Goal: Task Accomplishment & Management: Manage account settings

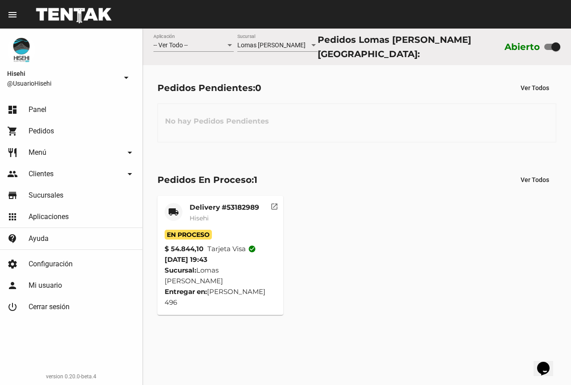
click at [192, 206] on mat-card-title "Delivery #53182989" at bounding box center [225, 207] width 70 height 9
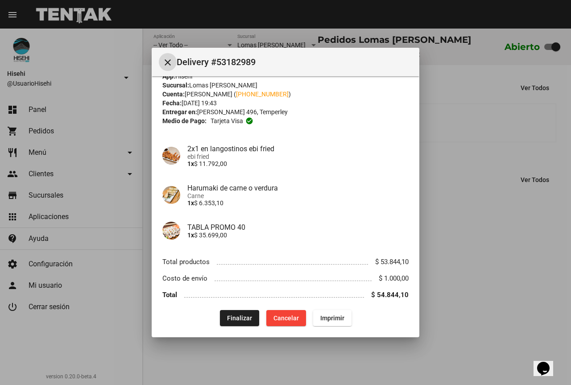
scroll to position [22, 0]
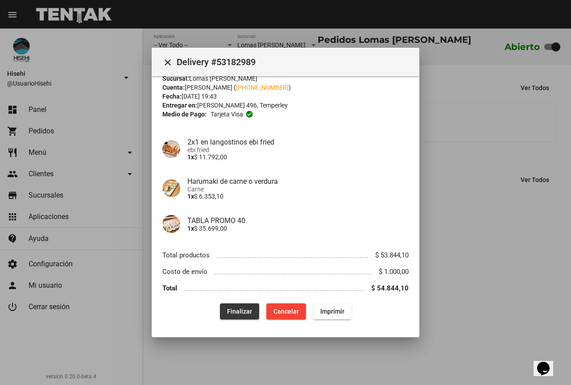
click at [250, 309] on button "Finalizar" at bounding box center [239, 311] width 39 height 16
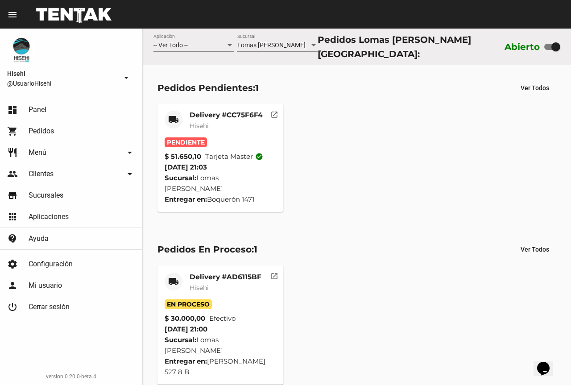
click at [202, 116] on mat-card-title "Delivery #CC75F6F4" at bounding box center [226, 115] width 73 height 9
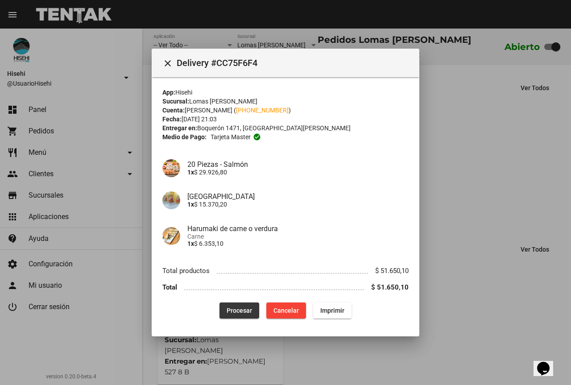
click at [235, 316] on button "Procesar" at bounding box center [240, 311] width 40 height 16
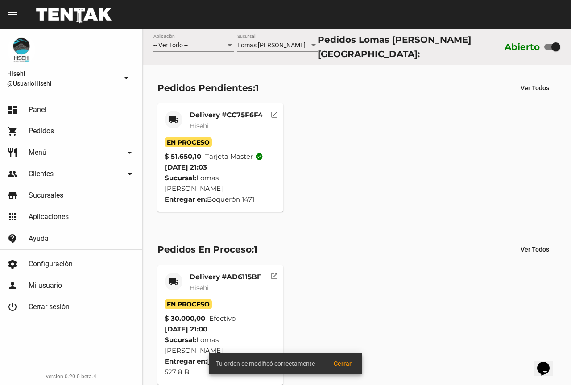
click at [211, 121] on mat-card-subtitle "Hisehi" at bounding box center [226, 125] width 73 height 9
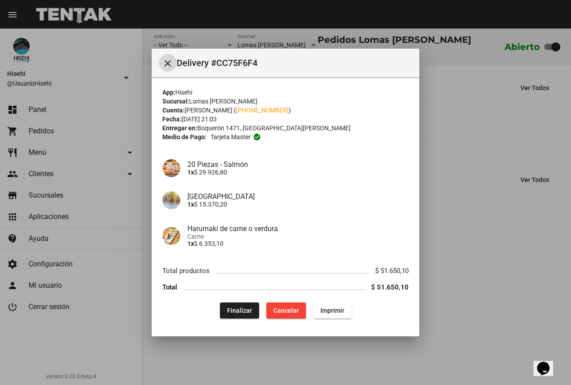
click at [128, 67] on div at bounding box center [285, 192] width 571 height 385
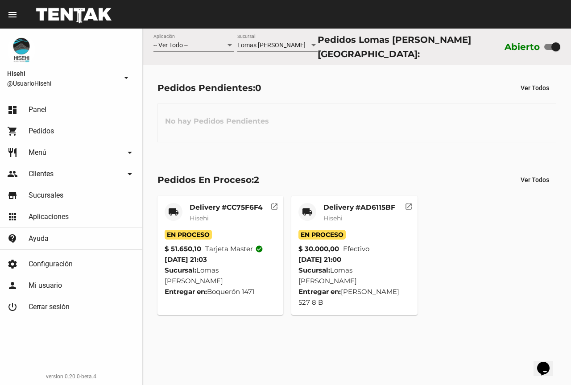
click at [331, 214] on span "Hisehi" at bounding box center [332, 218] width 19 height 8
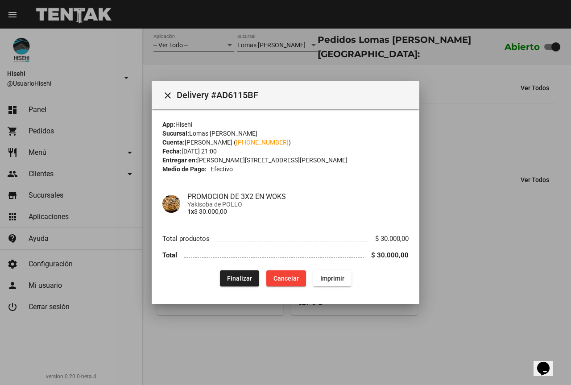
drag, startPoint x: 297, startPoint y: 79, endPoint x: 254, endPoint y: 2, distance: 87.5
click at [298, 79] on div at bounding box center [285, 192] width 571 height 385
